Goal: Check status

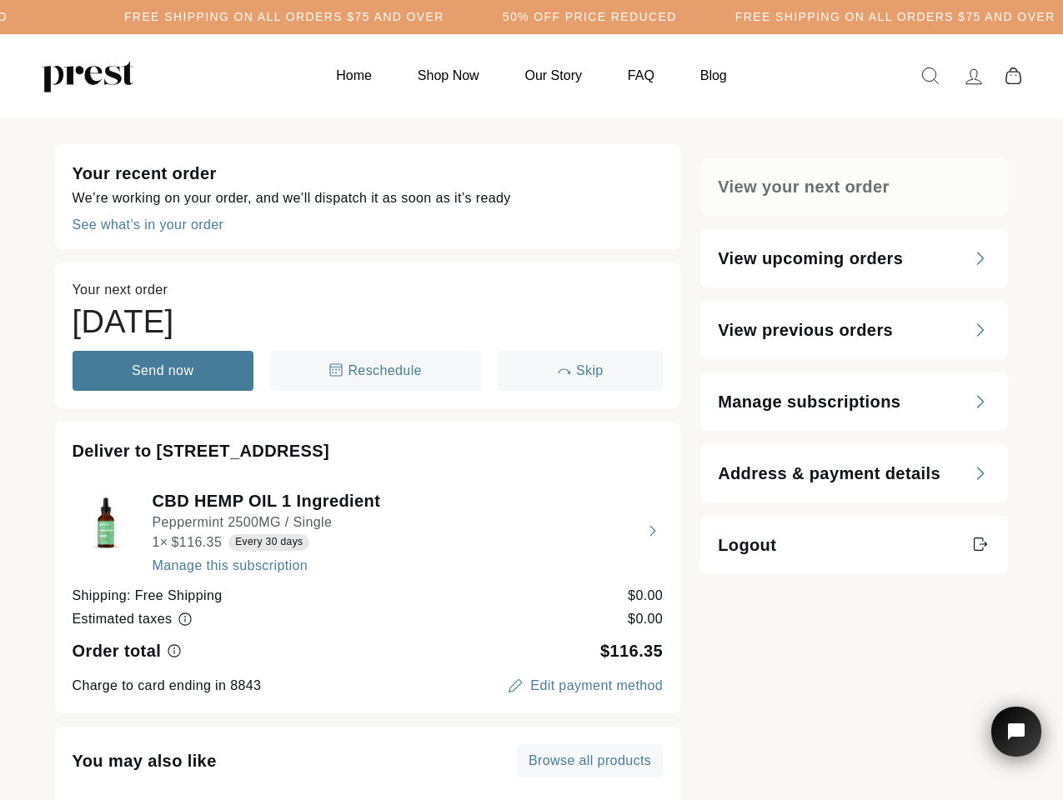
click at [444, 17] on h5 "Free Shipping on all orders $75 and over" at bounding box center [284, 17] width 320 height 14
click at [531, 458] on div "Deliver to 324 Orange Tree Dr." at bounding box center [368, 450] width 591 height 23
click at [148, 225] on div "See what’s in your order" at bounding box center [149, 224] width 152 height 13
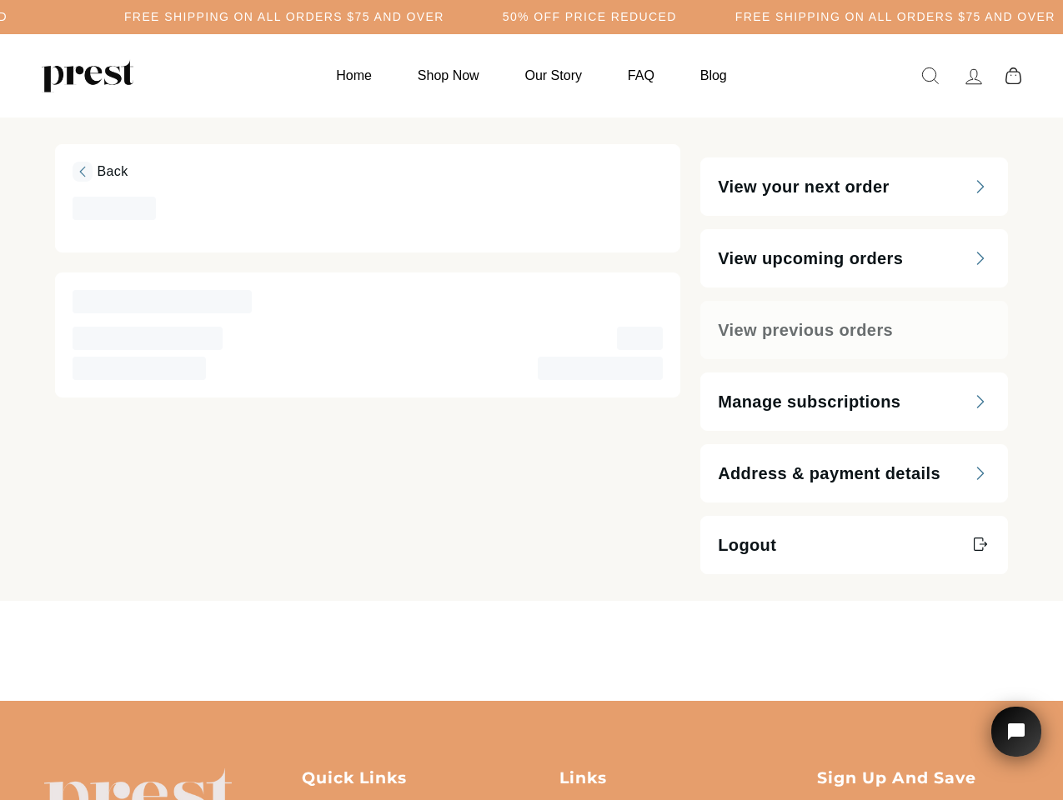
click at [375, 371] on div "‌ ‌" at bounding box center [368, 368] width 591 height 23
click at [579, 371] on span "‌" at bounding box center [600, 368] width 125 height 23
click at [368, 531] on div "Back ‌ ‌ ‌ ‌ ‌ ‌" at bounding box center [368, 359] width 626 height 430
click at [182, 619] on main "Back ‌ ‌ ‌ ‌ ‌ ‌ View your next order View upcoming orders View previous orders…" at bounding box center [531, 409] width 1063 height 583
click at [173, 651] on main "Back ‌ ‌ ‌ ‌ ‌ ‌ View your next order View upcoming orders View previous orders…" at bounding box center [531, 409] width 1063 height 583
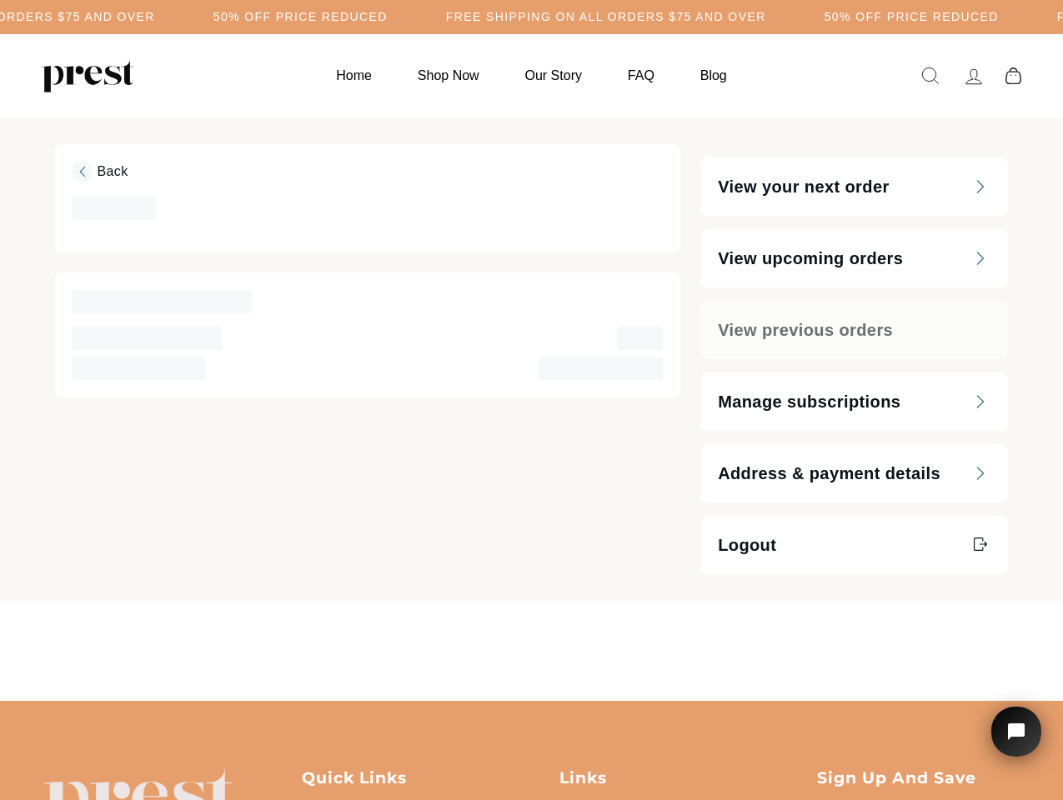
click at [583, 686] on main "Back ‌ ‌ ‌ ‌ ‌ ‌ View your next order View upcoming orders View previous orders…" at bounding box center [531, 409] width 1063 height 583
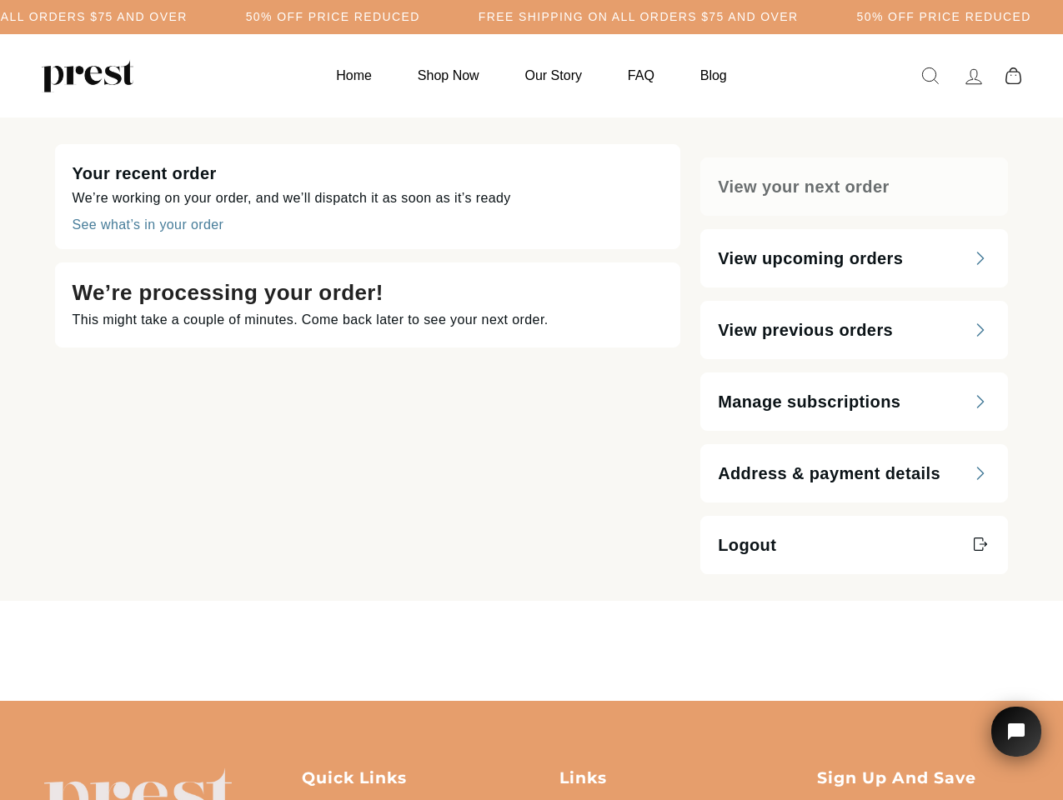
click at [420, 17] on h5 "50% OFF PRICE REDUCED" at bounding box center [333, 17] width 174 height 14
click at [531, 359] on div "Your recent order We’re working on your order, and we’ll dispatch it as soon as…" at bounding box center [368, 359] width 626 height 430
click at [148, 225] on div "See what’s in your order" at bounding box center [149, 224] width 152 height 13
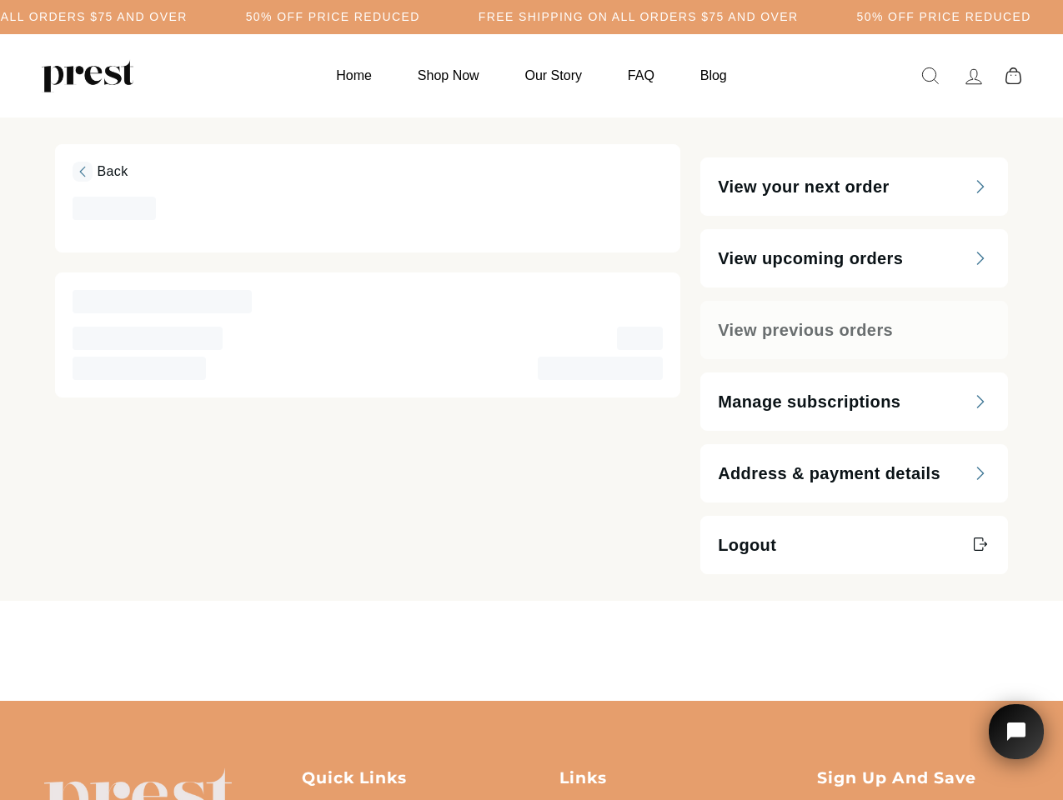
click at [1016, 732] on icon "Open chat widget" at bounding box center [1026, 732] width 26 height 26
